Goal: Communication & Community: Answer question/provide support

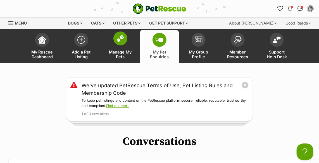
click at [118, 36] on img at bounding box center [120, 38] width 8 height 7
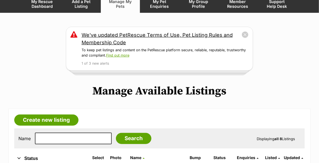
scroll to position [25, 0]
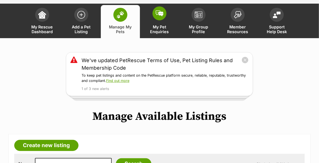
click at [160, 20] on span at bounding box center [159, 13] width 14 height 14
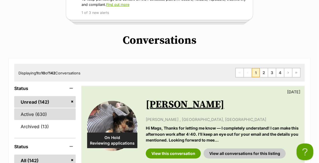
click at [35, 116] on link "Active (630)" at bounding box center [44, 115] width 61 height 12
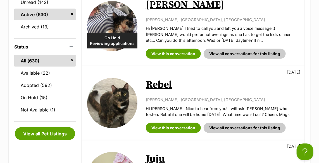
scroll to position [203, 0]
